Goal: Information Seeking & Learning: Learn about a topic

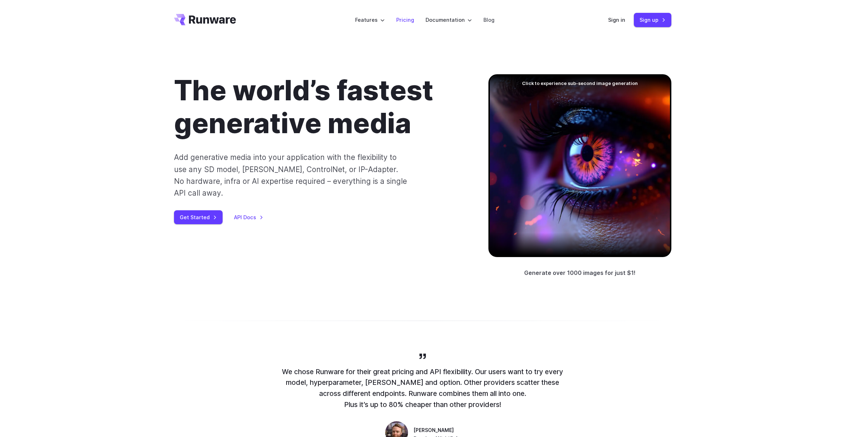
click at [399, 24] on link "Pricing" at bounding box center [405, 20] width 18 height 8
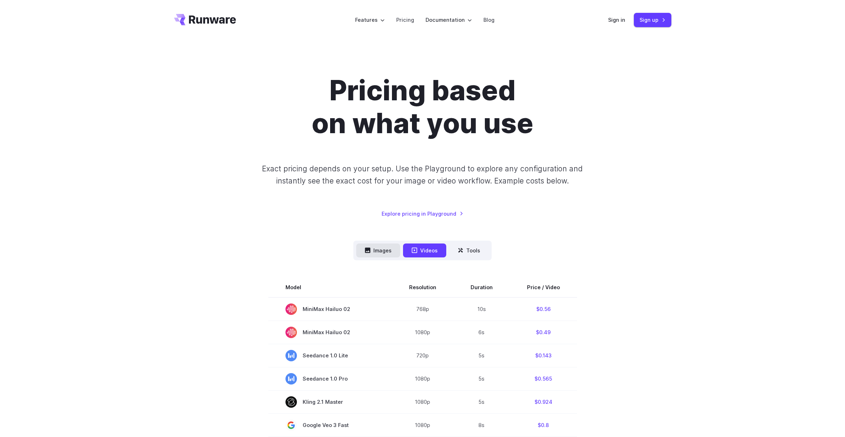
click at [373, 253] on button "Images" at bounding box center [378, 251] width 44 height 14
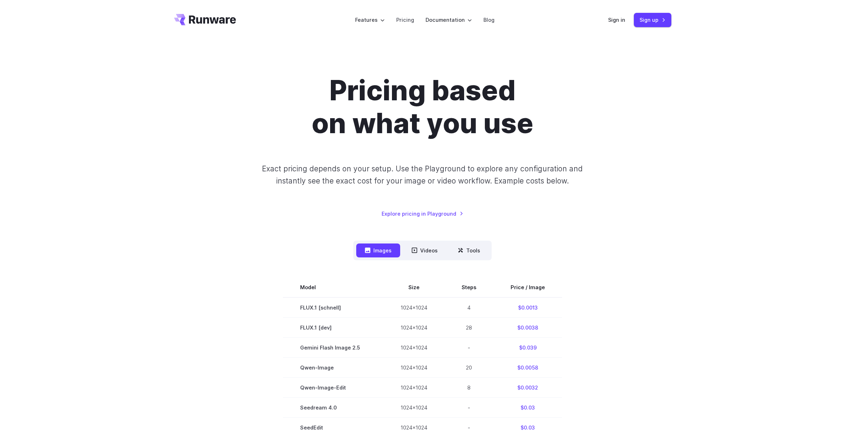
click at [422, 188] on div "Pricing based on what you use Exact pricing depends on your setup. Use the Play…" at bounding box center [422, 146] width 497 height 144
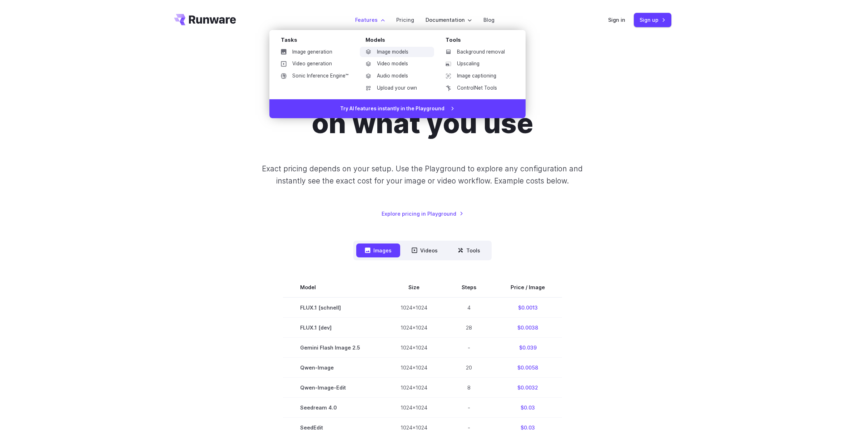
click at [405, 50] on link "Image models" at bounding box center [397, 52] width 74 height 11
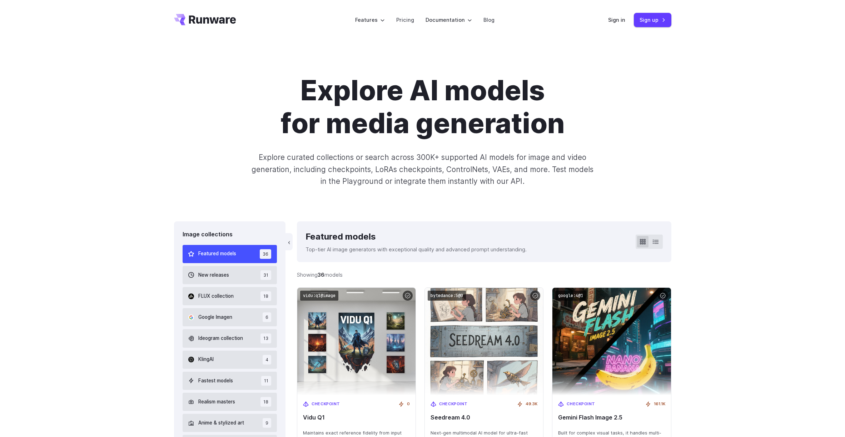
click at [336, 179] on p "Explore curated collections or search across 300K+ supported AI models for imag…" at bounding box center [422, 170] width 348 height 36
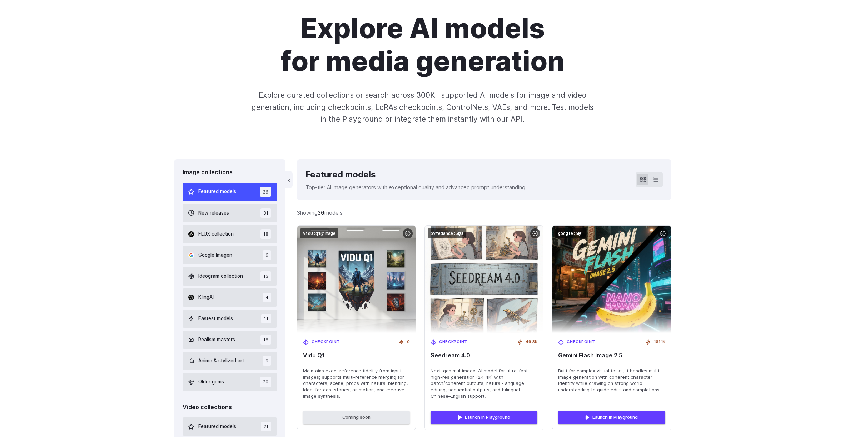
scroll to position [63, 0]
